Goal: Find contact information: Obtain details needed to contact an individual or organization

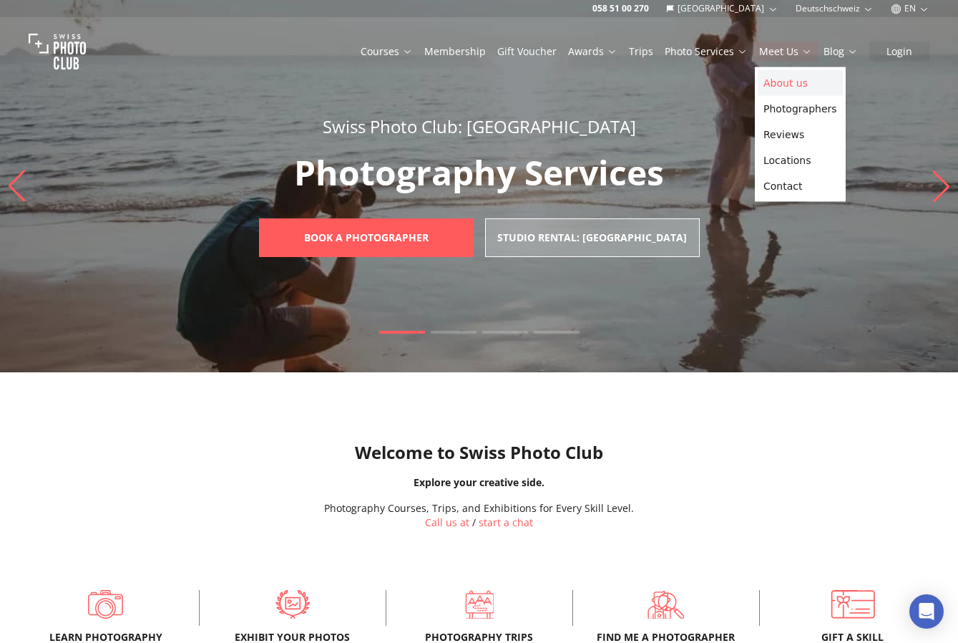
click at [794, 80] on link "About us" at bounding box center [800, 83] width 85 height 26
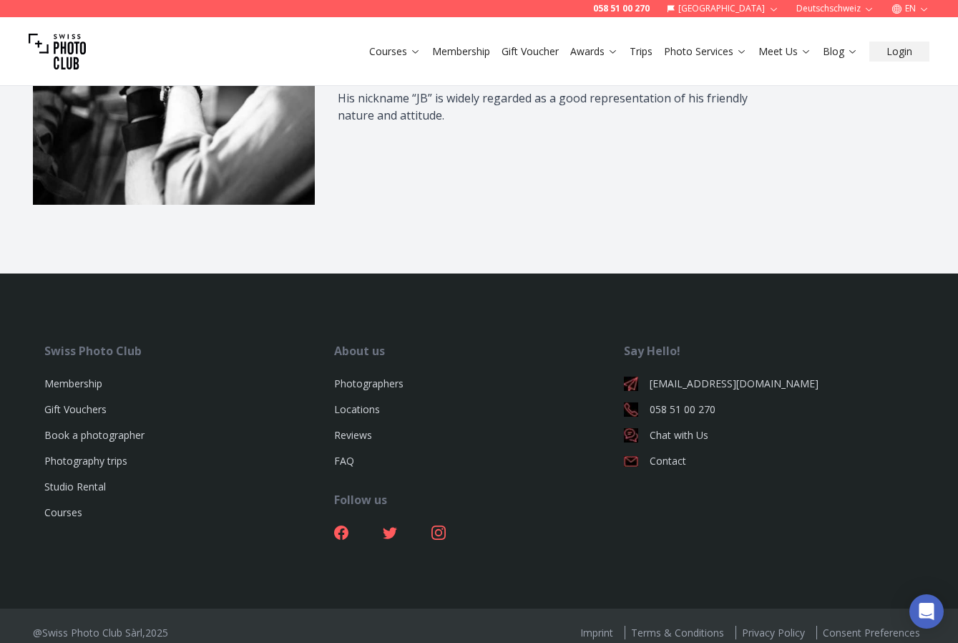
scroll to position [2066, 0]
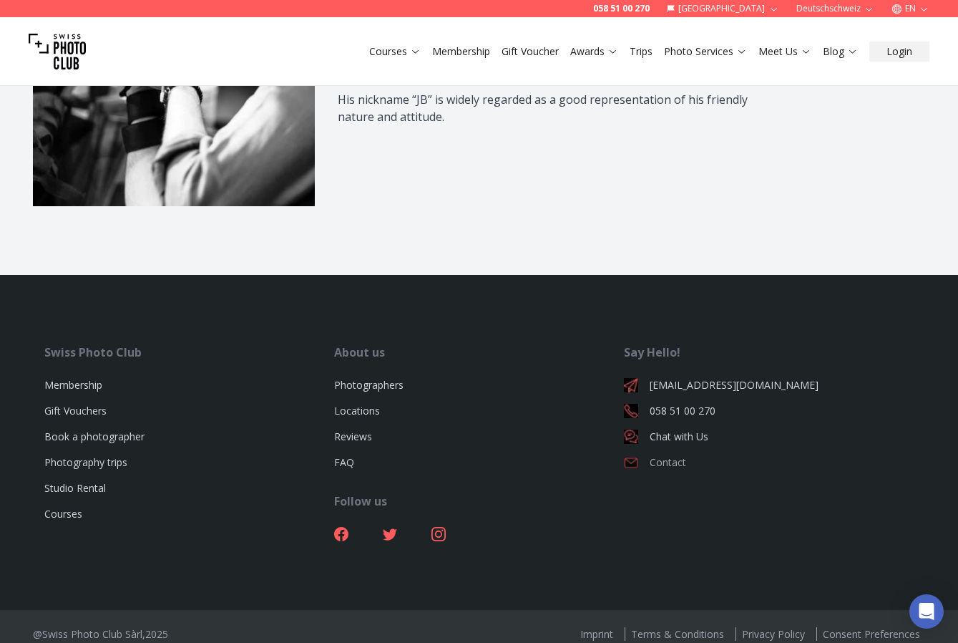
click at [672, 455] on link "Contact" at bounding box center [769, 462] width 290 height 14
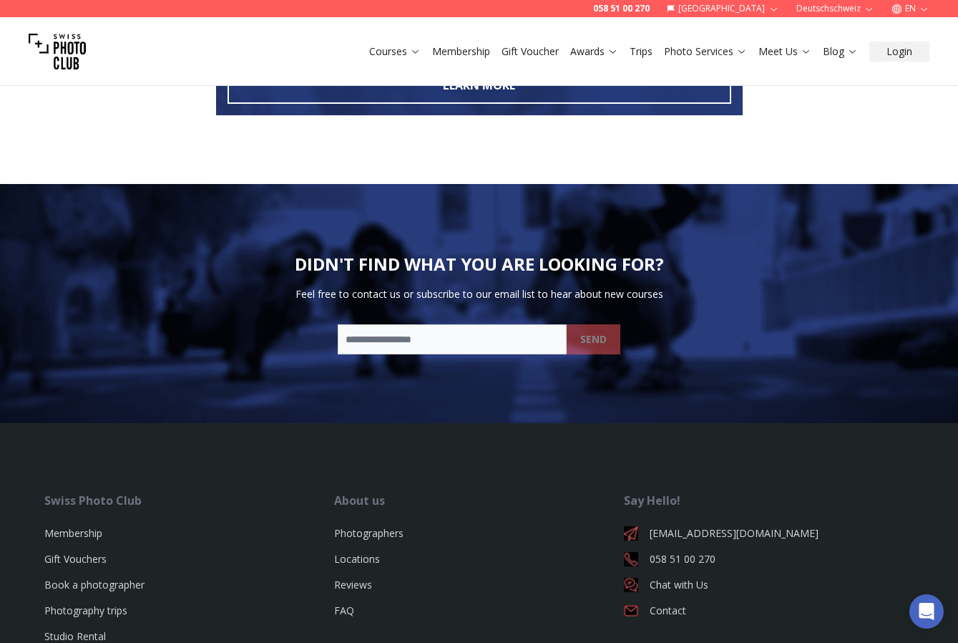
scroll to position [915, 0]
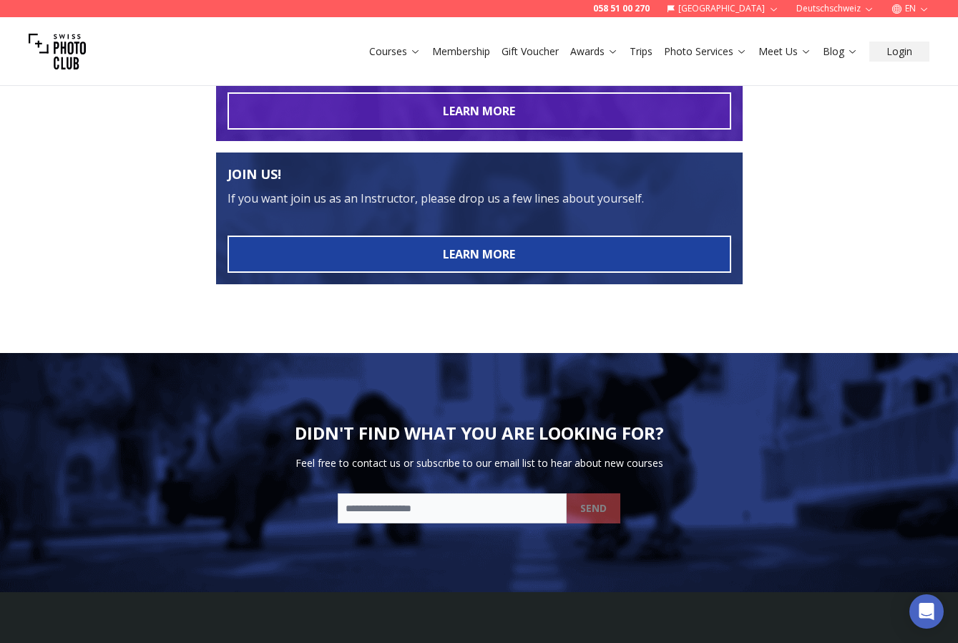
click at [568, 258] on button "LEARN MORE" at bounding box center [480, 253] width 504 height 37
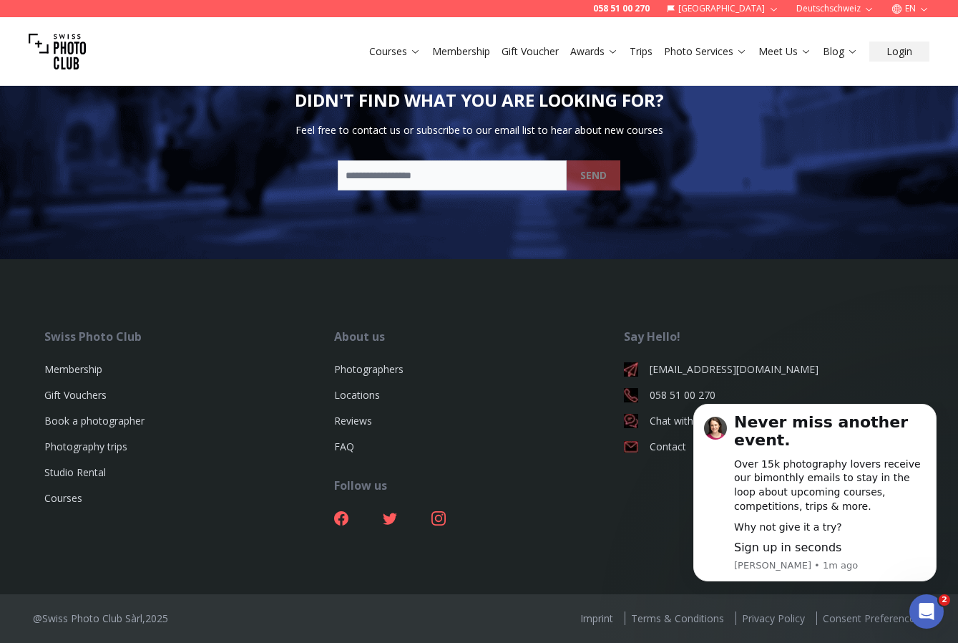
scroll to position [1248, 0]
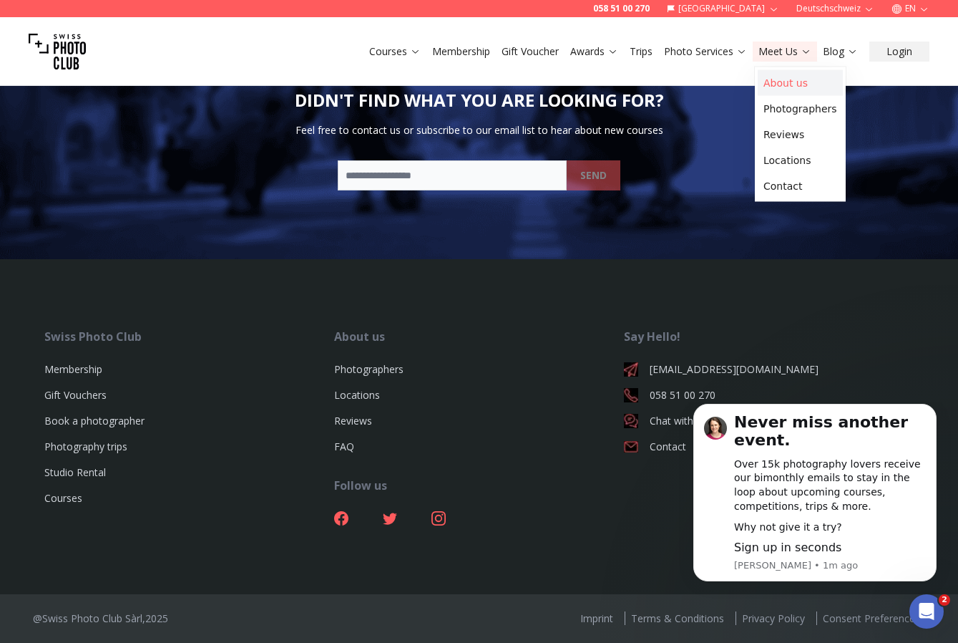
click at [804, 84] on link "About us" at bounding box center [800, 83] width 85 height 26
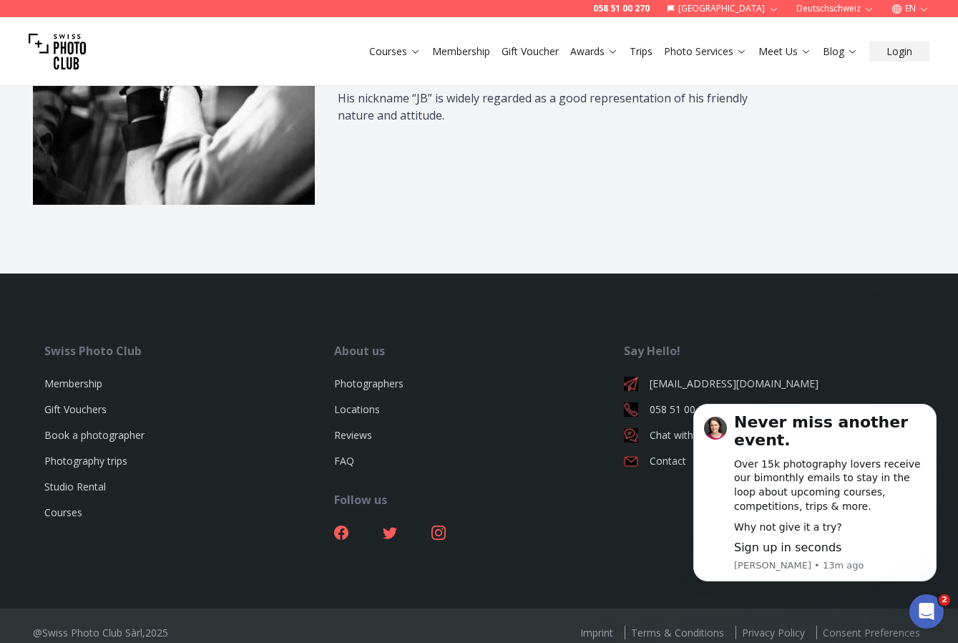
scroll to position [2066, 0]
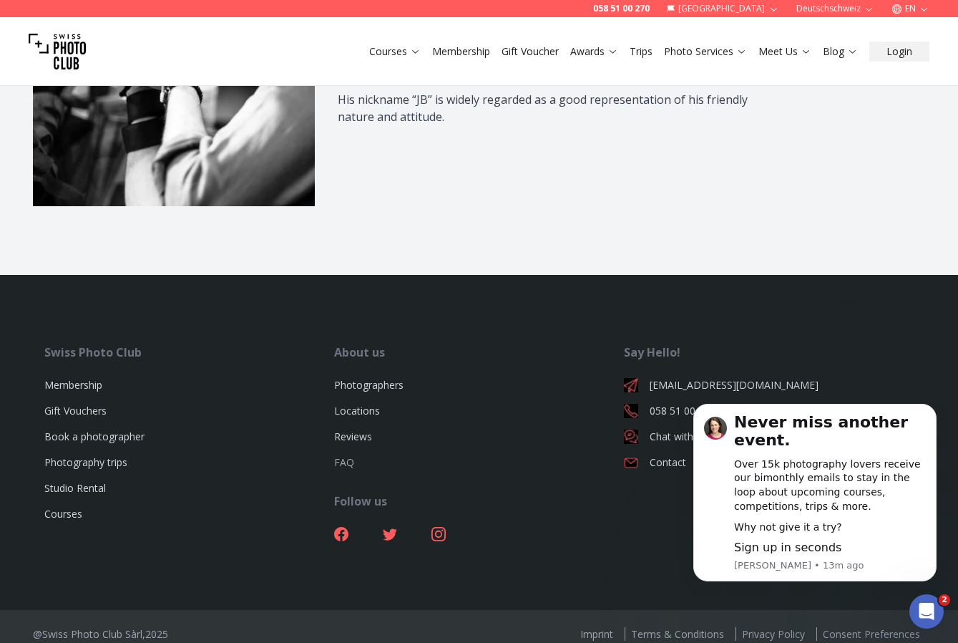
click at [341, 455] on link "FAQ" at bounding box center [344, 462] width 20 height 14
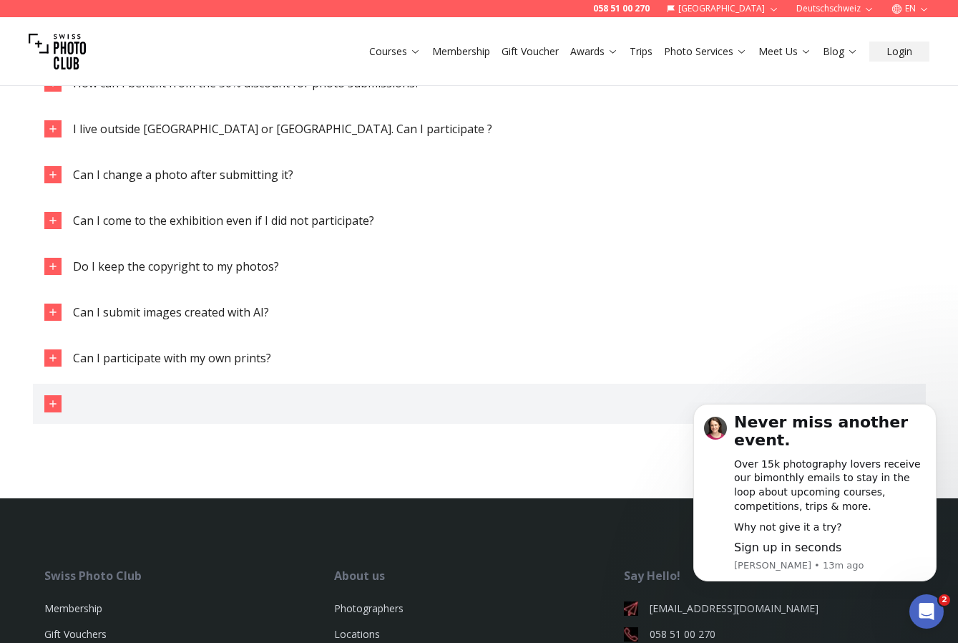
click at [54, 408] on icon "button" at bounding box center [52, 403] width 11 height 11
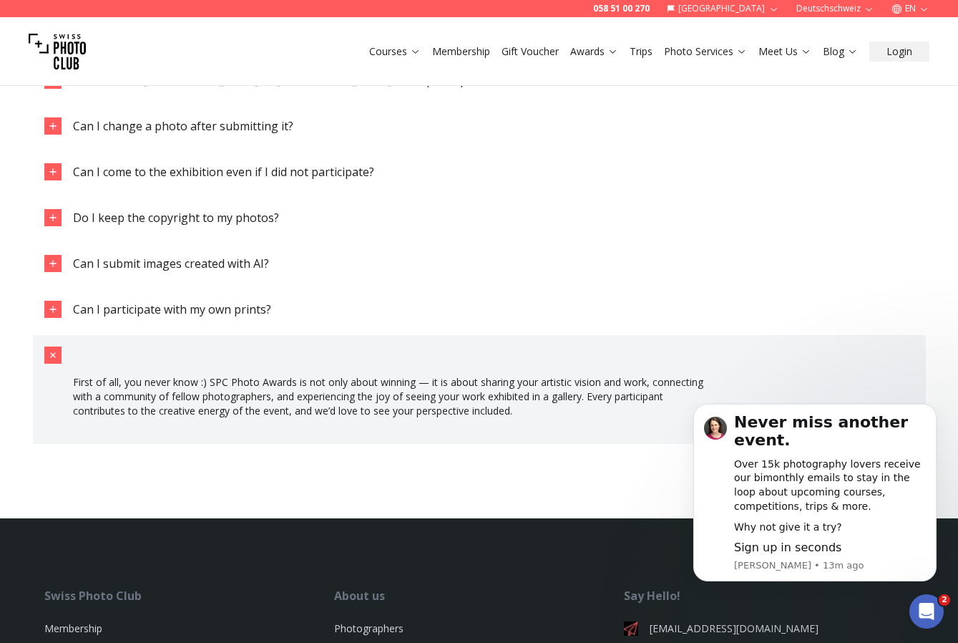
click at [52, 349] on icon "button" at bounding box center [52, 355] width 16 height 16
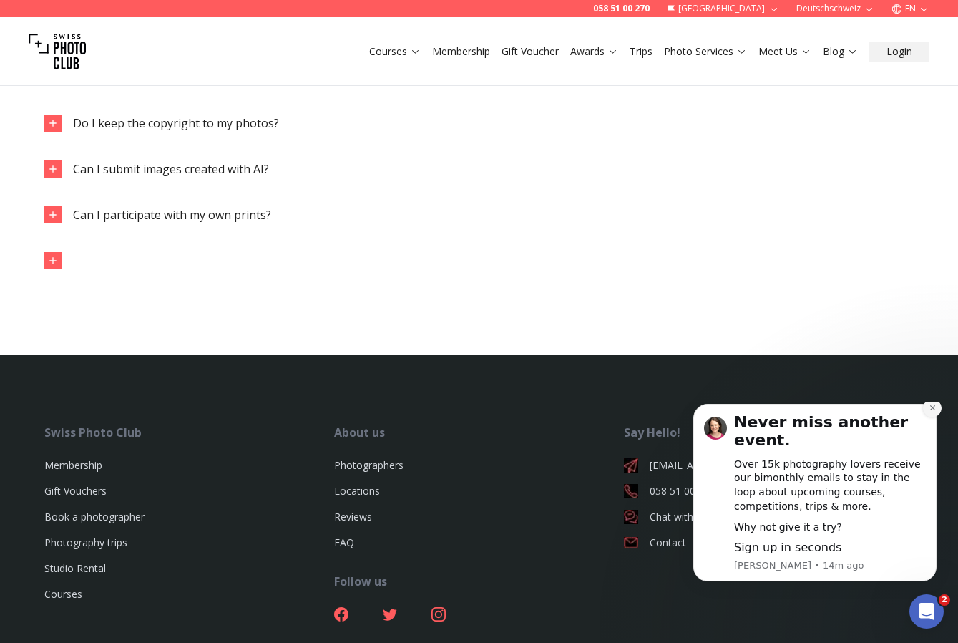
click at [939, 417] on button "Dismiss notification" at bounding box center [932, 408] width 19 height 19
